Goal: Obtain resource: Download file/media

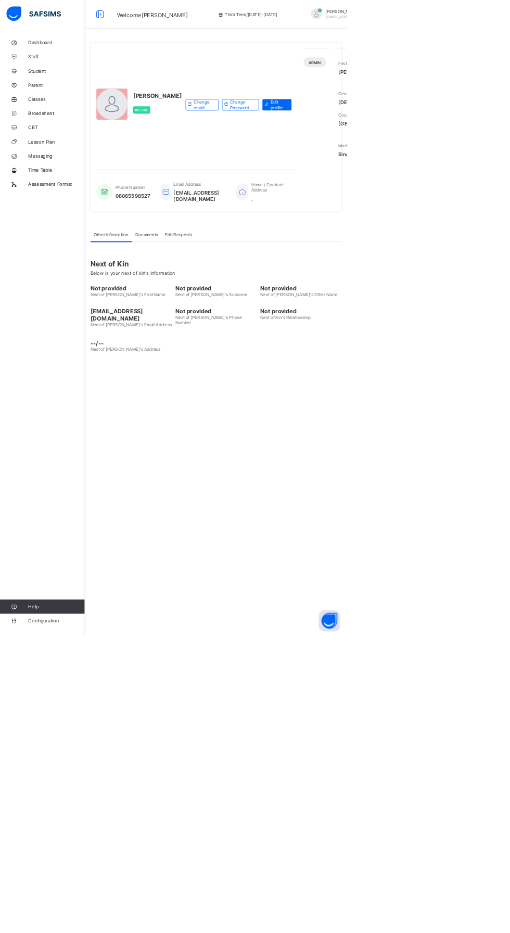
click at [76, 159] on link "Broadsheet" at bounding box center [62, 166] width 125 height 21
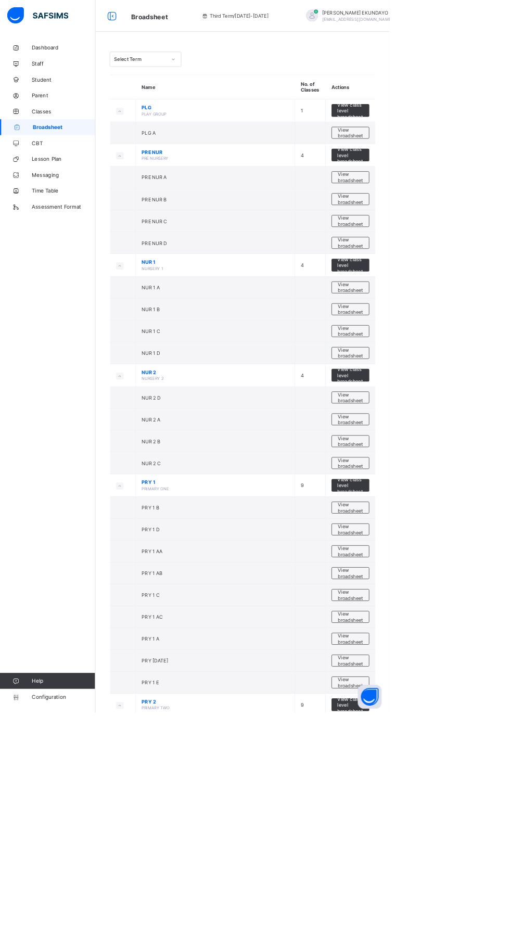
click at [390, 21] on div "[PERSON_NAME] [EMAIL_ADDRESS][DOMAIN_NAME]" at bounding box center [463, 20] width 146 height 17
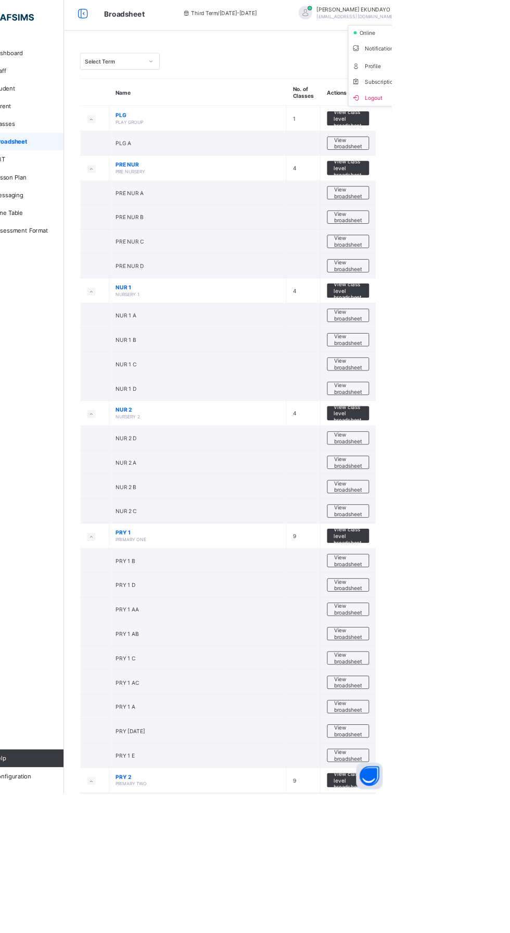
scroll to position [2, 0]
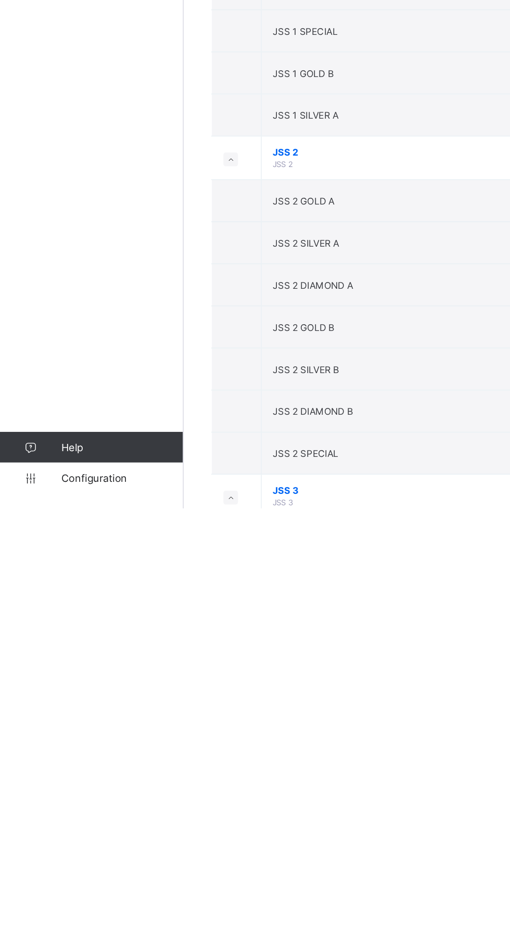
scroll to position [1711, 0]
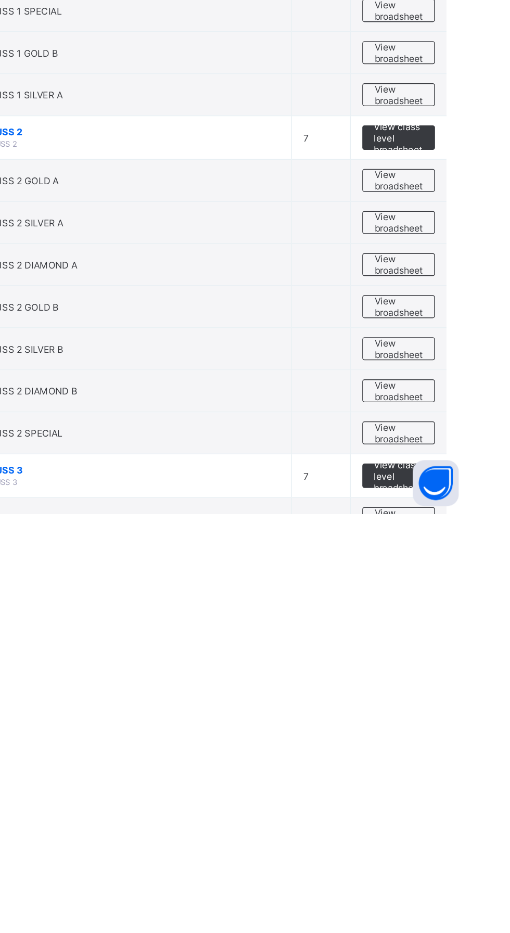
click at [459, 905] on span "View class level broadsheet" at bounding box center [459, 906] width 34 height 23
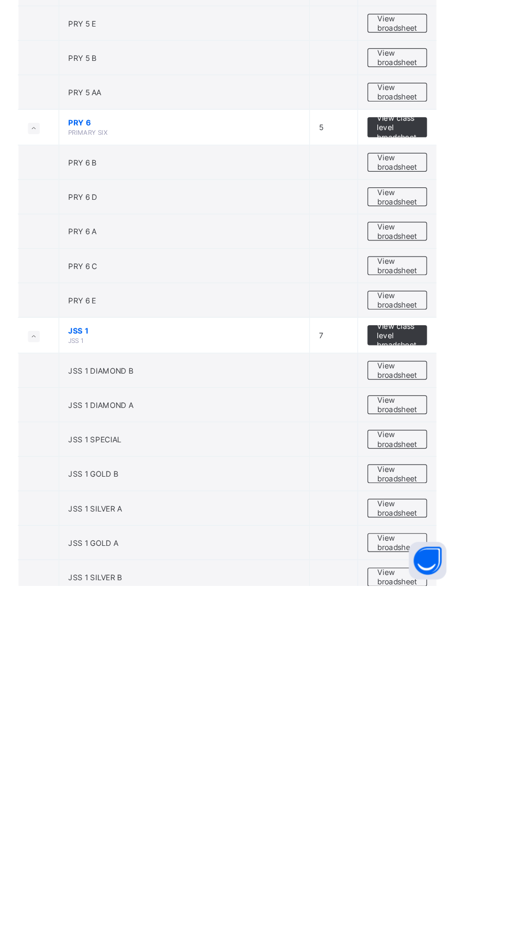
scroll to position [1434, 0]
click at [464, 718] on span "View class level broadsheet" at bounding box center [459, 724] width 34 height 23
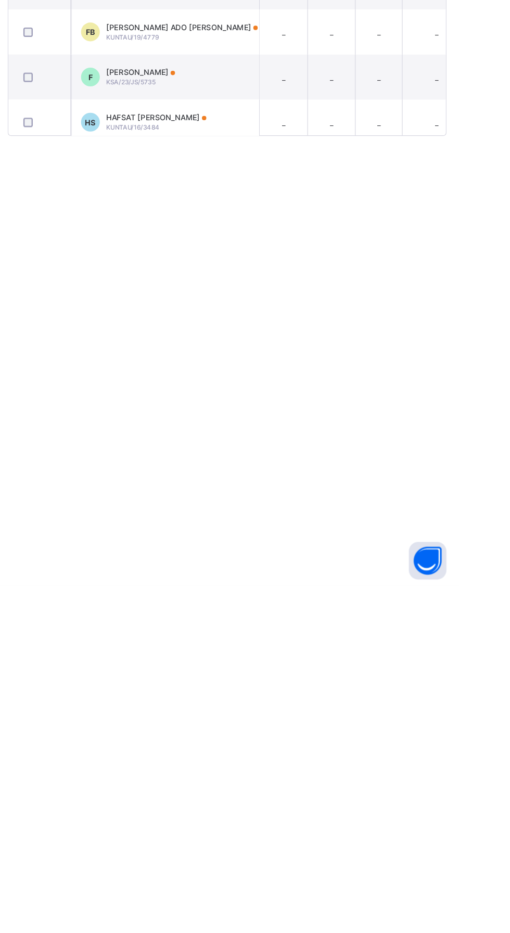
click at [461, 719] on div "Broadsheet / JSS 1 Broadsheet Class Level Broadsheet Cumulative Third Term Bulk…" at bounding box center [317, 466] width 385 height 933
click at [237, 111] on div "Cumulative" at bounding box center [233, 118] width 52 height 18
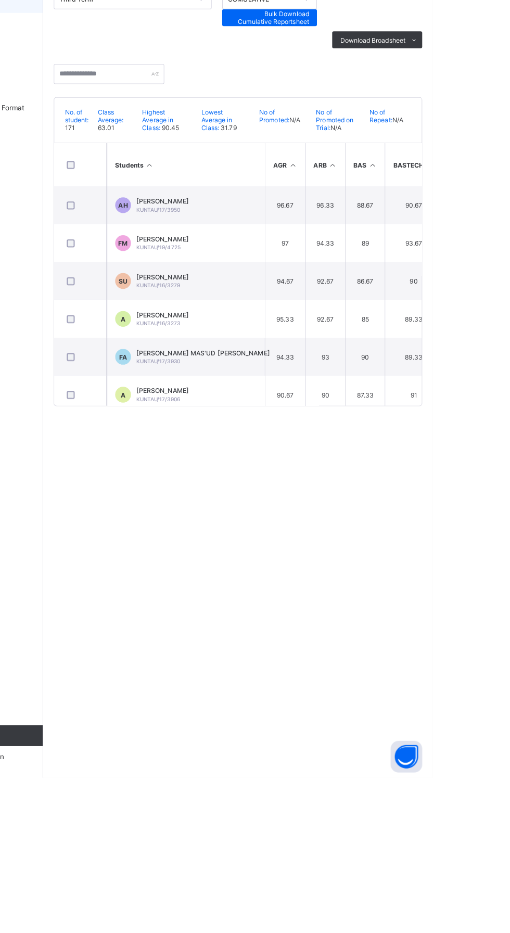
scroll to position [0, 2]
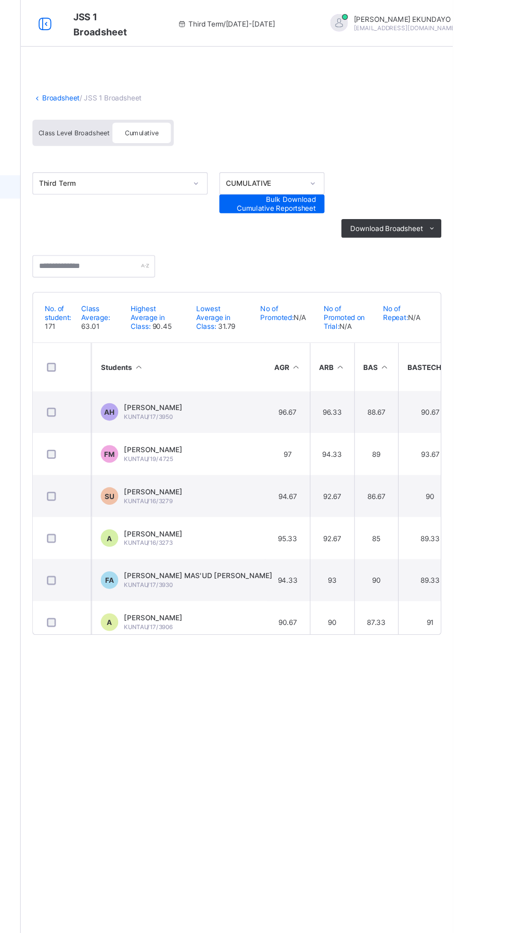
click at [366, 179] on span "Bulk Download Cumulative Reportsheet" at bounding box center [349, 182] width 78 height 16
click at [476, 205] on span "Download Broadsheet" at bounding box center [450, 204] width 65 height 8
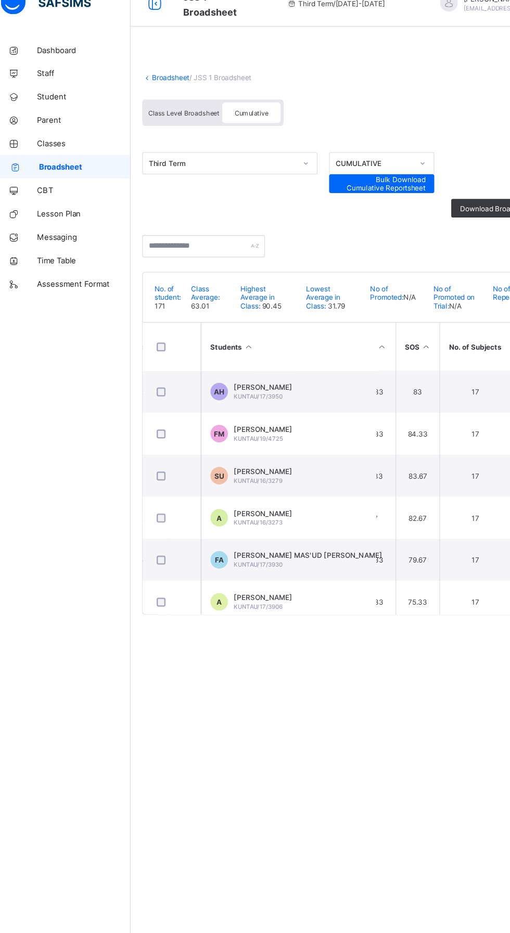
scroll to position [0, 694]
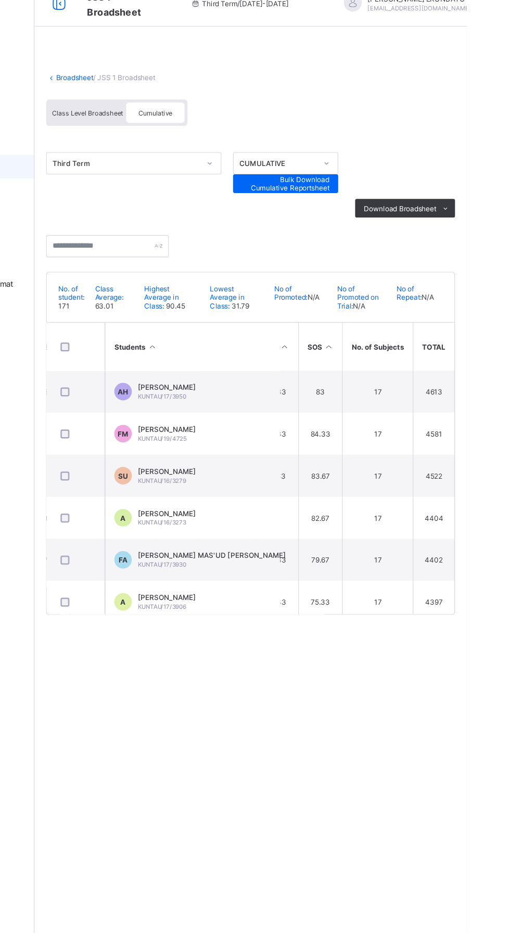
click at [467, 201] on span "Download Broadsheet" at bounding box center [450, 204] width 65 height 8
click at [0, 0] on li "PDF" at bounding box center [0, 0] width 0 height 0
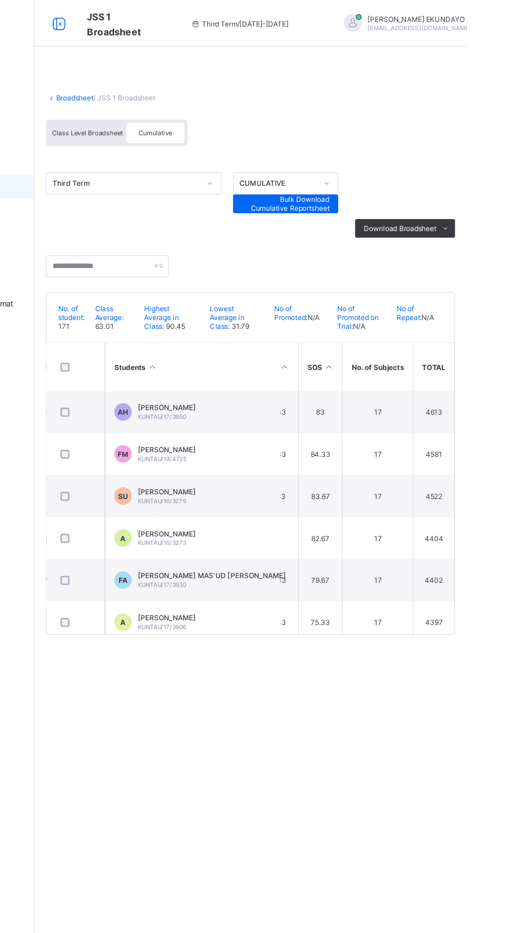
click at [0, 0] on ul "PDF Excel sheet" at bounding box center [0, 0] width 0 height 0
click at [0, 0] on li "Excel sheet" at bounding box center [0, 0] width 0 height 0
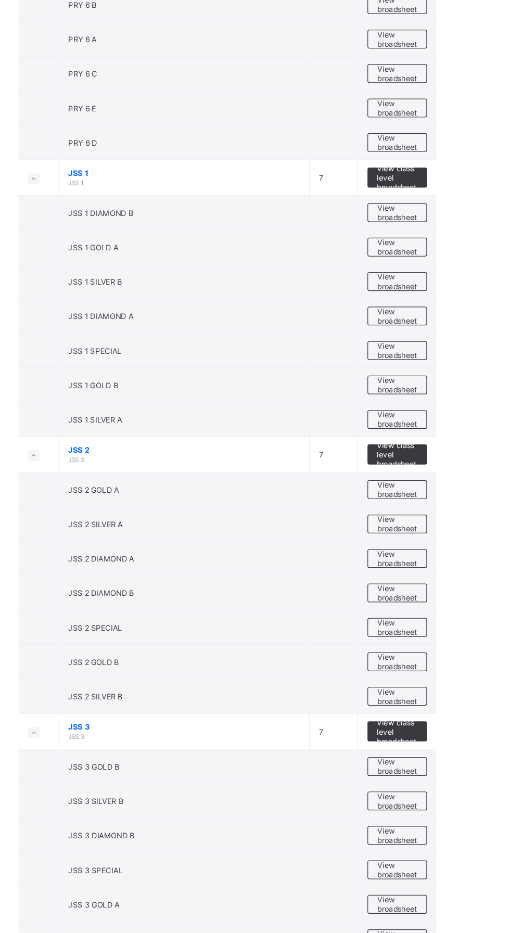
scroll to position [1949, 0]
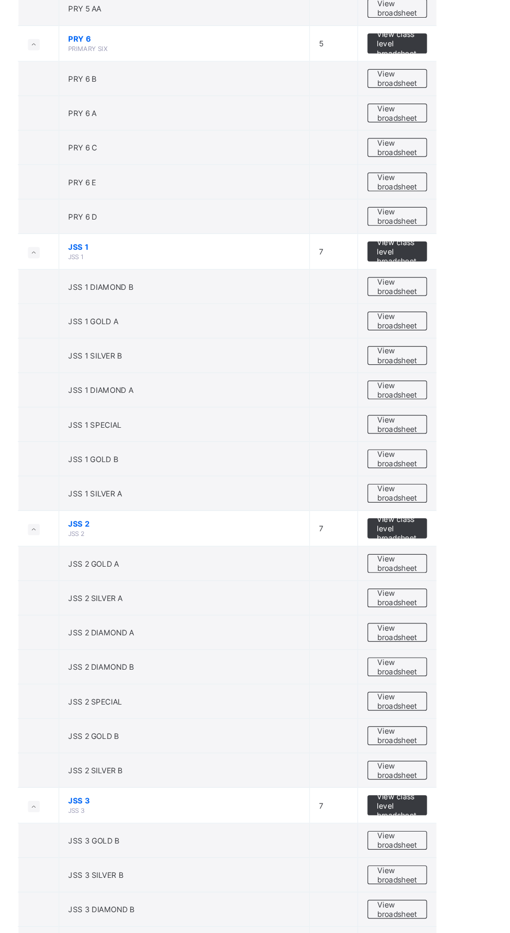
click at [467, 202] on span "View class level broadsheet" at bounding box center [459, 208] width 34 height 23
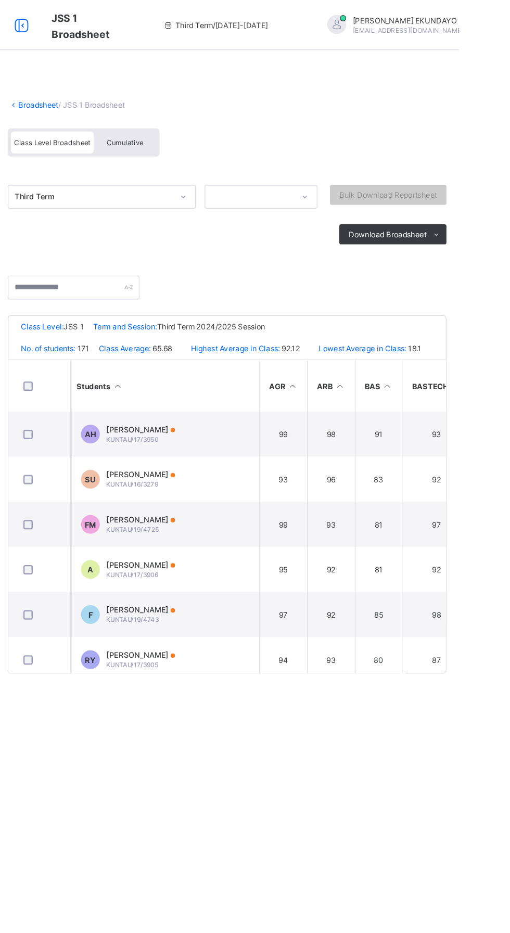
click at [475, 188] on div "Download Broadsheet" at bounding box center [454, 194] width 89 height 17
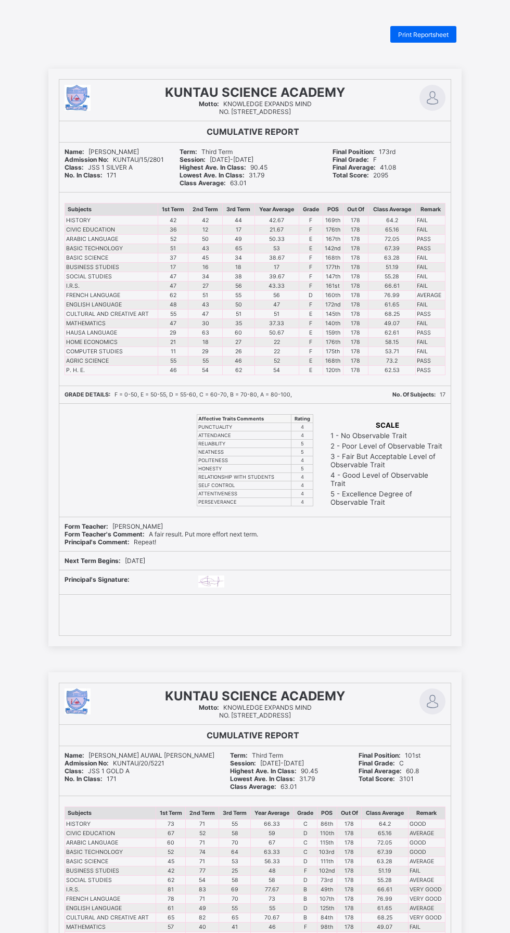
click at [428, 29] on div "Print Reportsheet" at bounding box center [423, 34] width 66 height 17
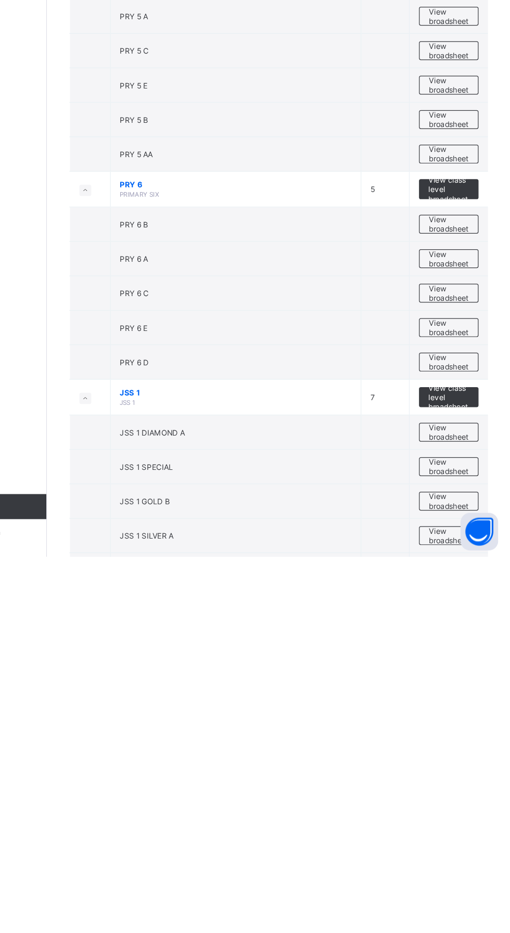
scroll to position [1361, 0]
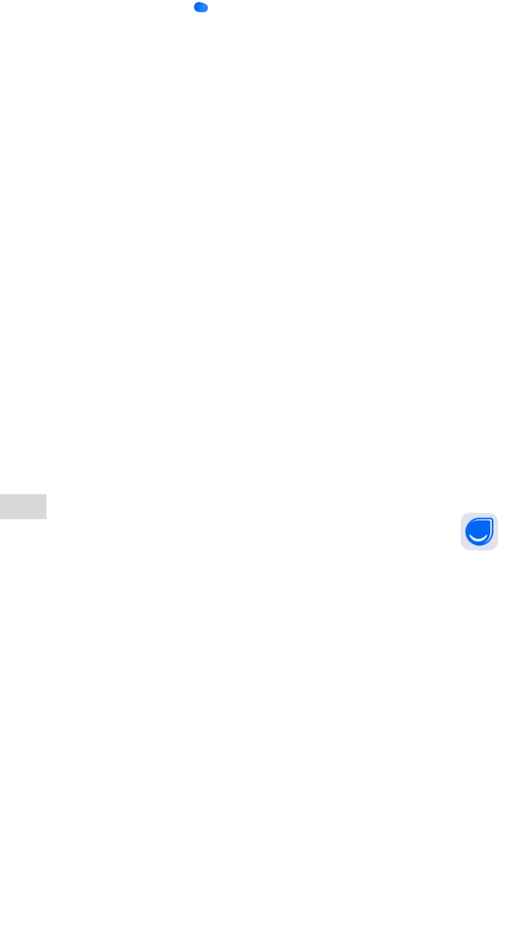
click at [228, 117] on div at bounding box center [255, 466] width 510 height 933
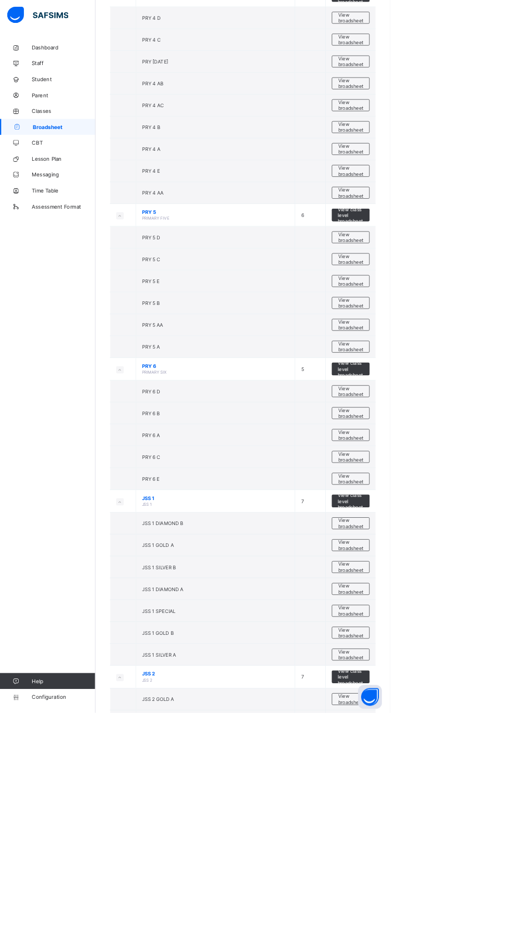
scroll to position [1482, 0]
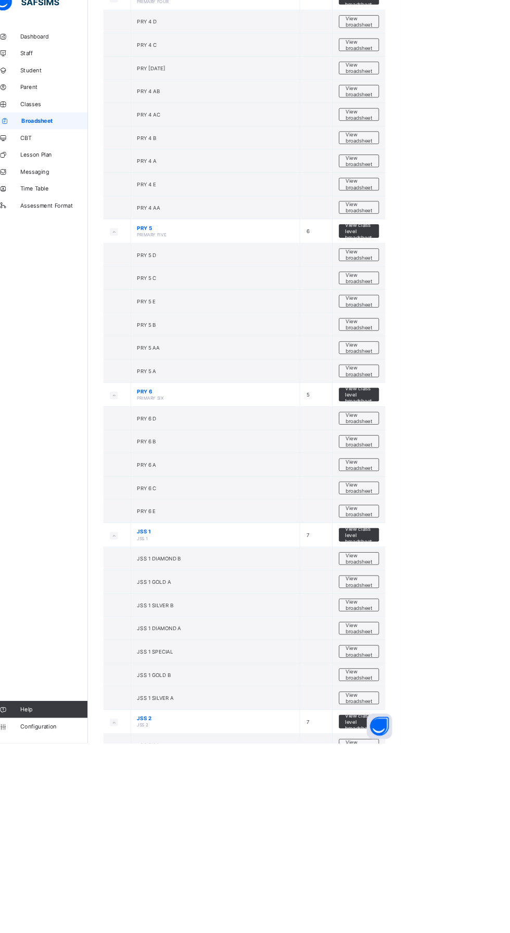
click at [228, 269] on td "PRY 4 AA" at bounding box center [281, 273] width 209 height 29
click at [321, 375] on td "PRY 5 E" at bounding box center [281, 389] width 209 height 29
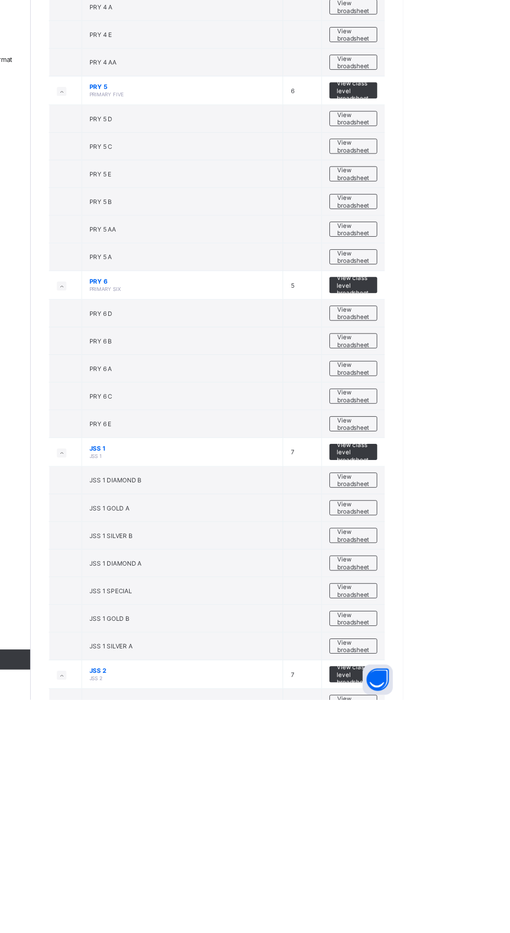
click at [461, 899] on span "View class level broadsheet" at bounding box center [459, 906] width 34 height 23
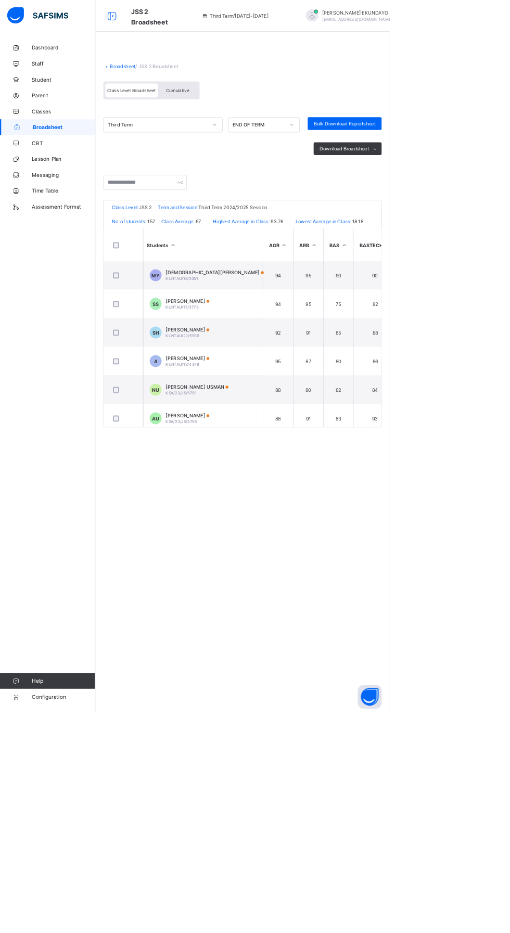
click at [0, 0] on ul "PDF Excel sheet" at bounding box center [0, 0] width 0 height 0
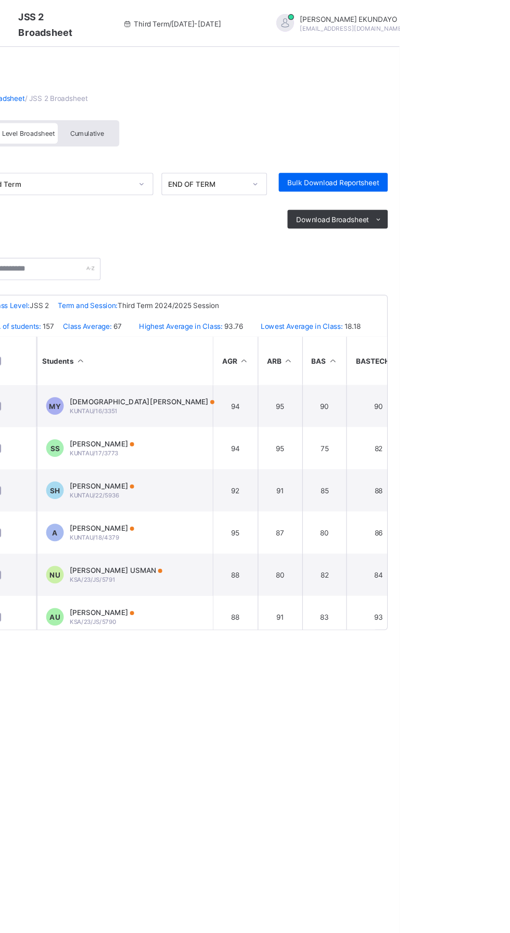
click at [0, 0] on li "PDF" at bounding box center [0, 0] width 0 height 0
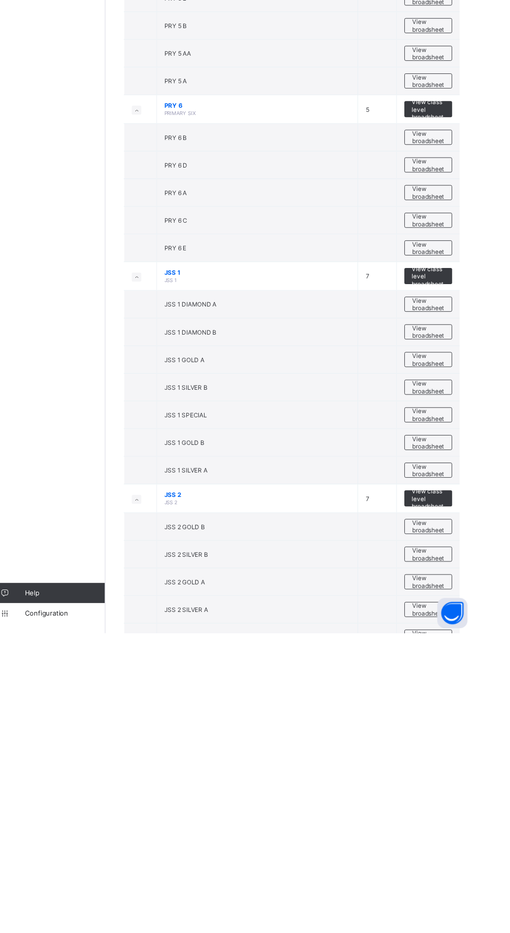
scroll to position [1624, 0]
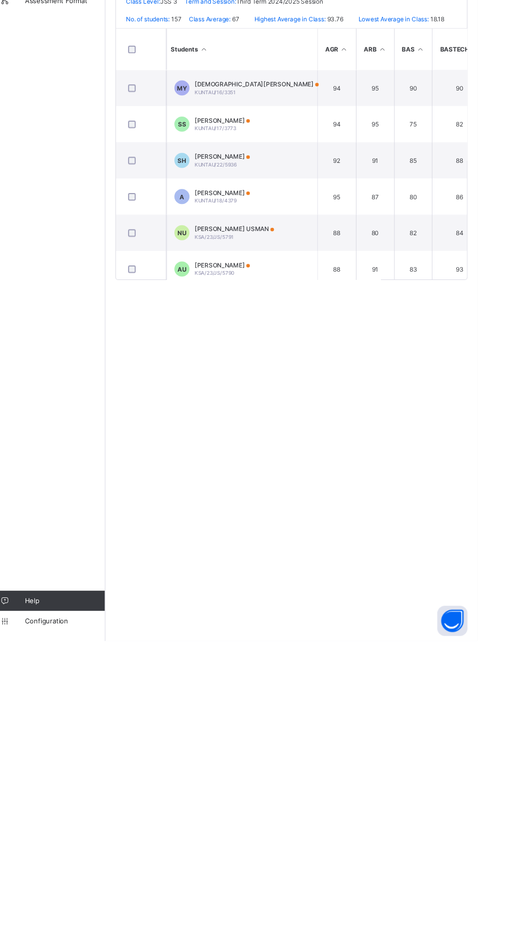
click at [469, 194] on span "Download Broadsheet" at bounding box center [450, 195] width 65 height 8
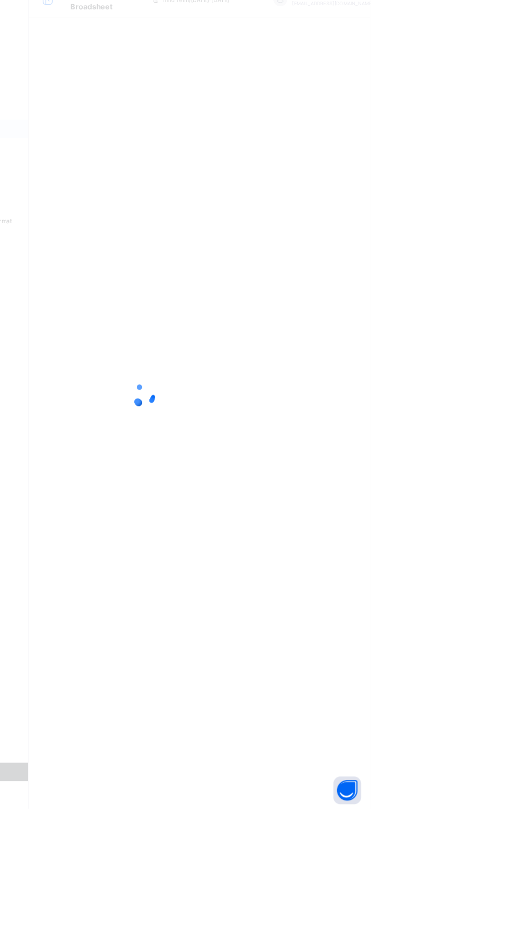
scroll to position [0, 0]
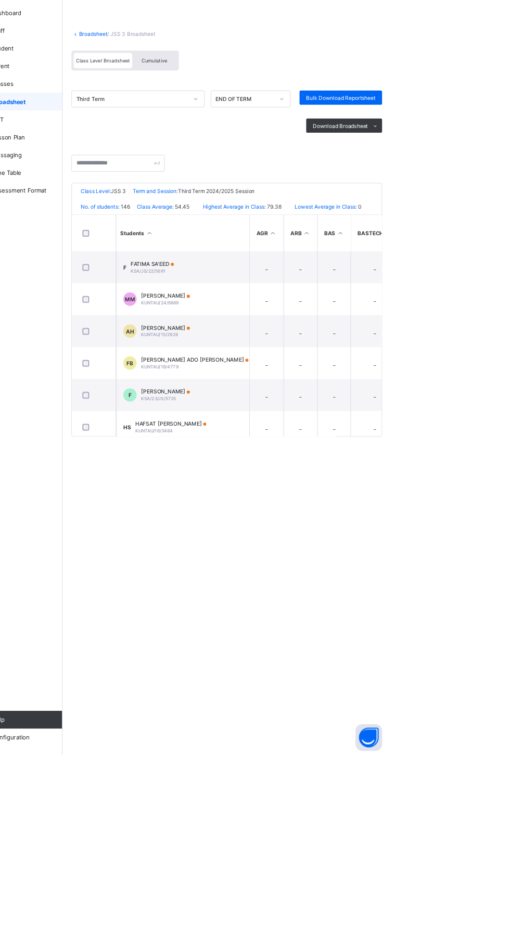
click at [244, 114] on div "Cumulative" at bounding box center [233, 118] width 52 height 18
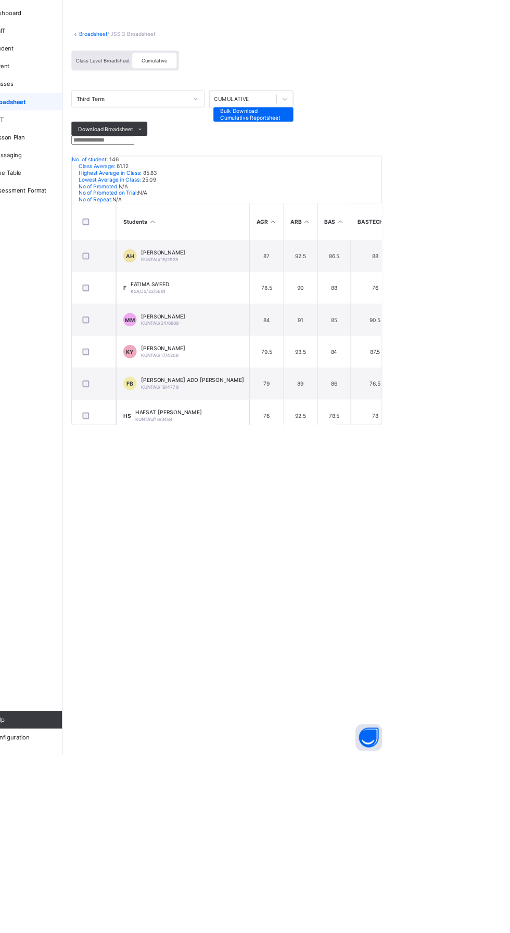
click at [224, 205] on span at bounding box center [216, 198] width 17 height 17
click at [0, 0] on ul "PDF Excel sheet" at bounding box center [0, 0] width 0 height 0
click at [0, 0] on li "PDF" at bounding box center [0, 0] width 0 height 0
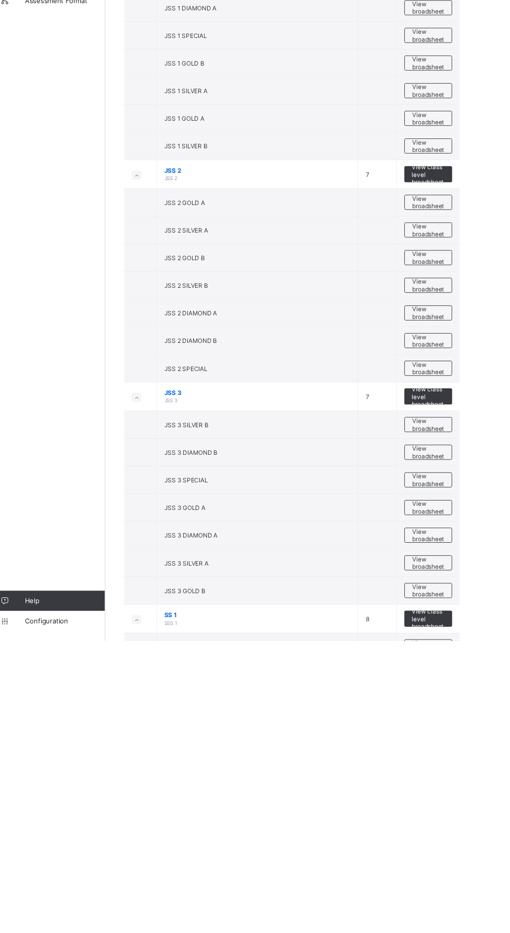
scroll to position [2194, 0]
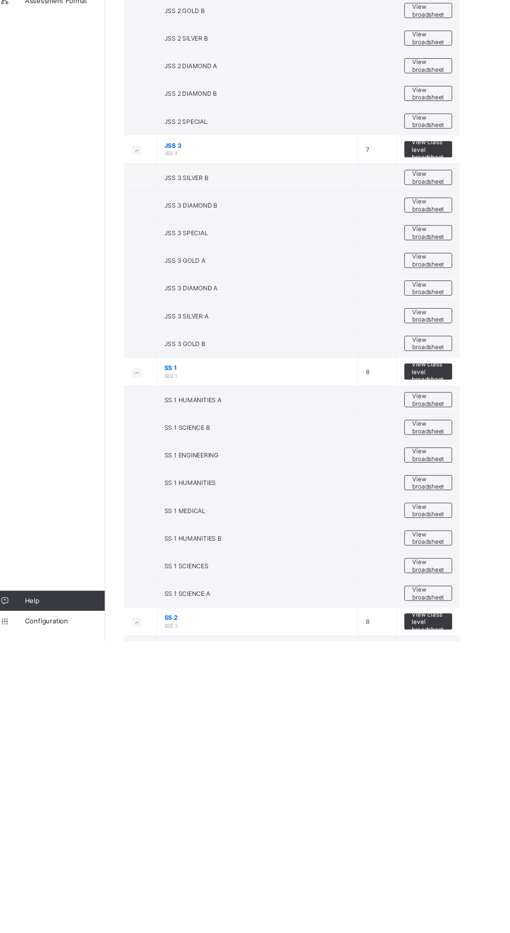
click at [455, 645] on span "View class level broadsheet" at bounding box center [459, 653] width 34 height 23
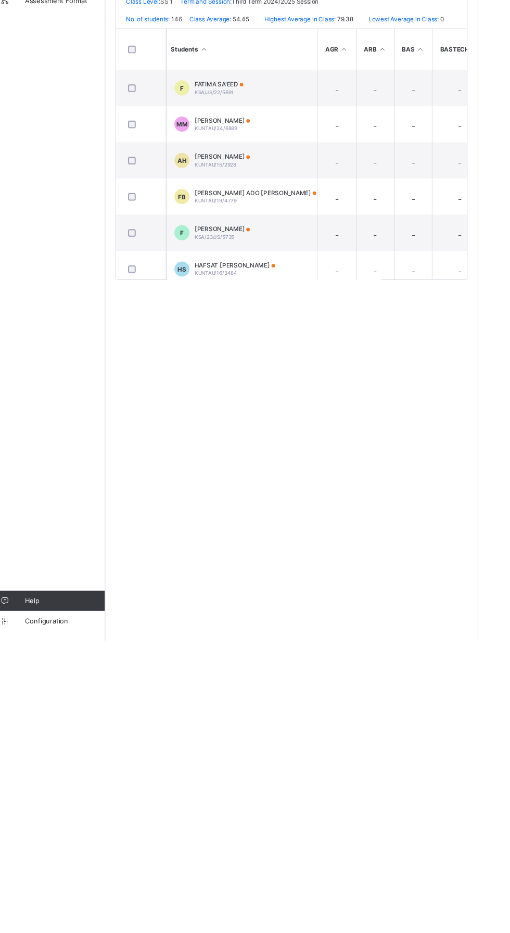
click at [237, 117] on span "Cumulative" at bounding box center [232, 118] width 30 height 7
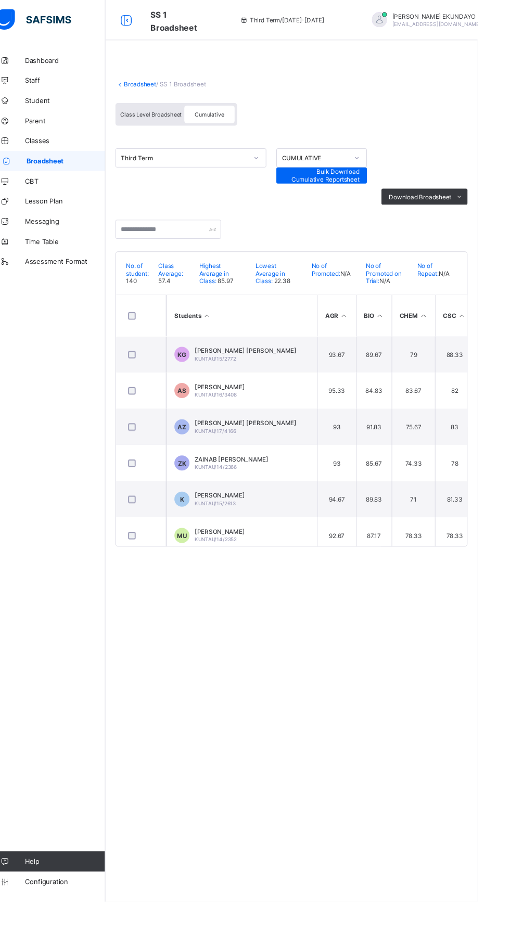
click at [0, 0] on ul "PDF Excel sheet" at bounding box center [0, 0] width 0 height 0
click at [0, 0] on li "PDF" at bounding box center [0, 0] width 0 height 0
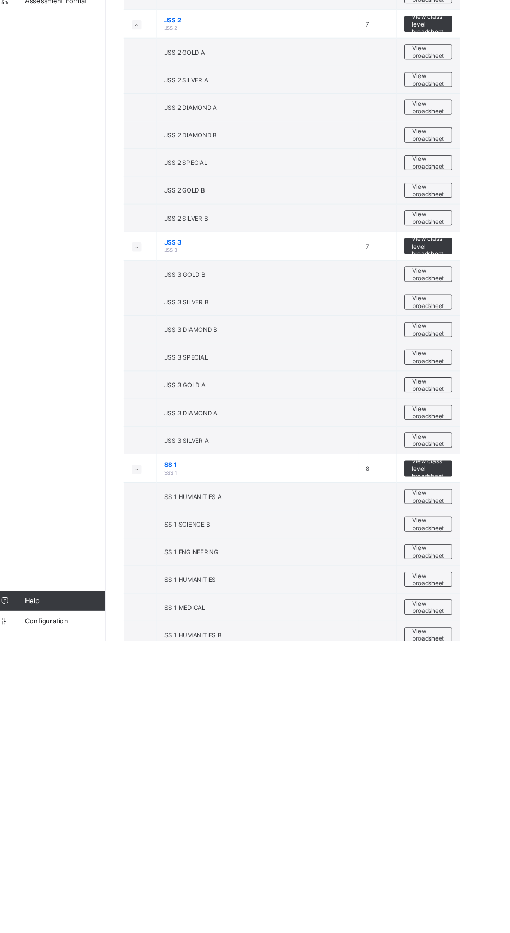
scroll to position [2095, 0]
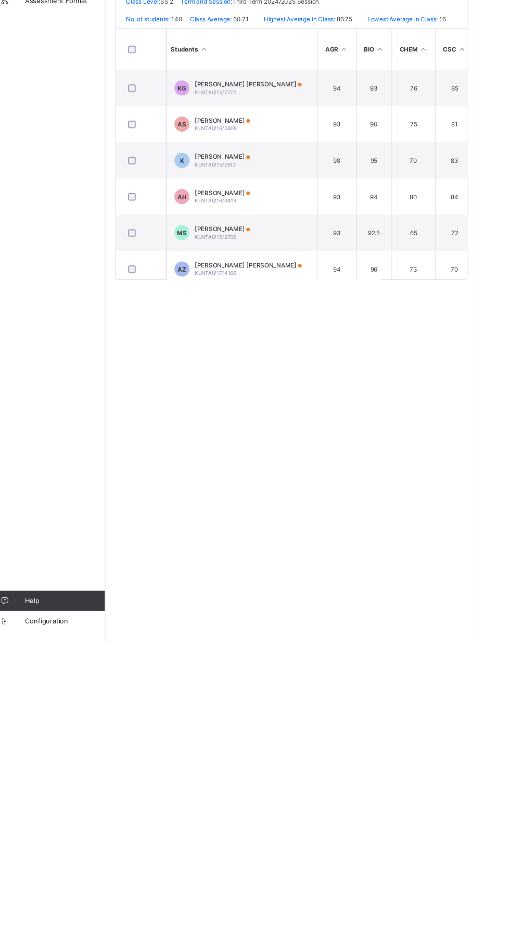
click at [233, 364] on span "KUNTAU/15/2772" at bounding box center [238, 365] width 43 height 6
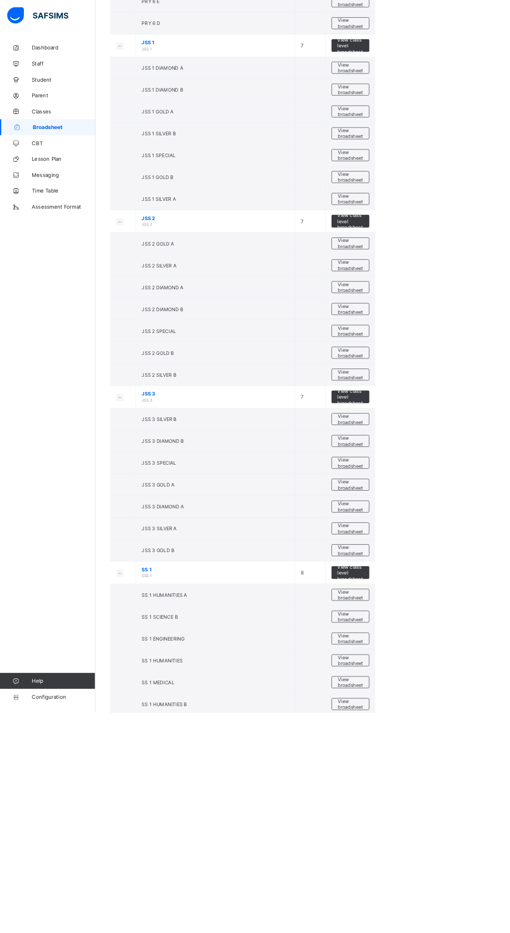
scroll to position [2103, 0]
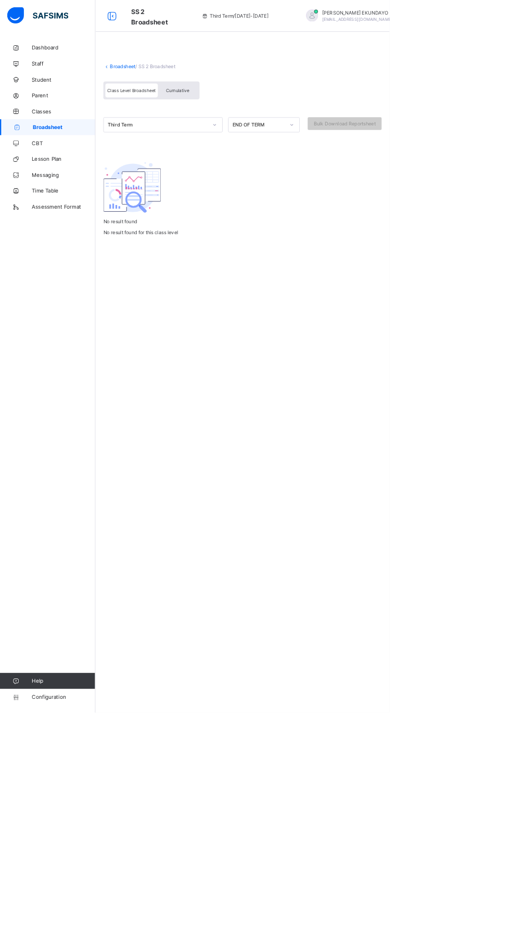
click at [249, 112] on div "Cumulative" at bounding box center [233, 118] width 52 height 18
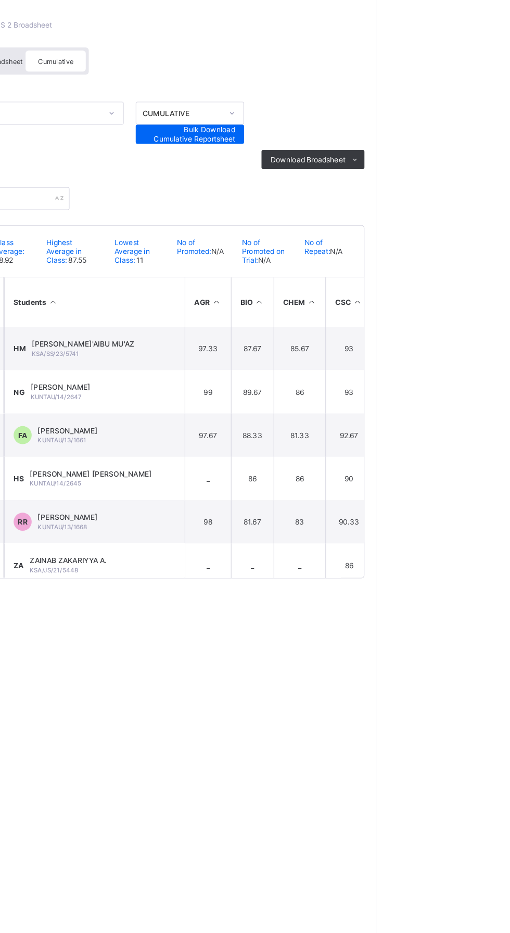
click at [469, 203] on span "Download Broadsheet" at bounding box center [450, 204] width 65 height 8
click at [0, 0] on li "PDF" at bounding box center [0, 0] width 0 height 0
